Goal: Navigation & Orientation: Go to known website

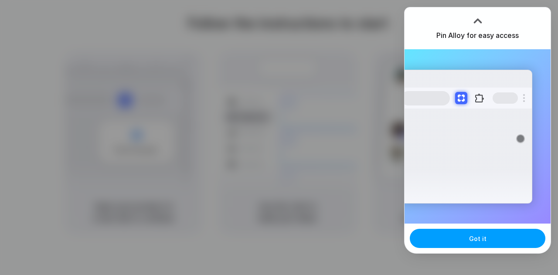
click at [473, 241] on span "Got it" at bounding box center [477, 238] width 17 height 9
